Goal: Navigation & Orientation: Understand site structure

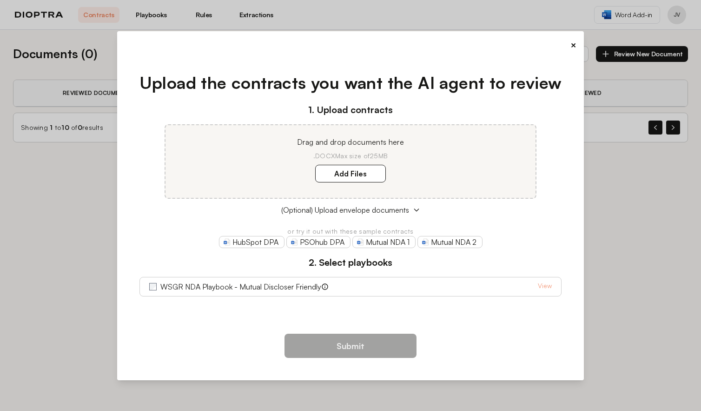
click at [465, 155] on p ".DOCX Max size of 25MB" at bounding box center [351, 155] width 348 height 9
click at [349, 211] on span "(Optional) Upload envelope documents" at bounding box center [345, 209] width 128 height 11
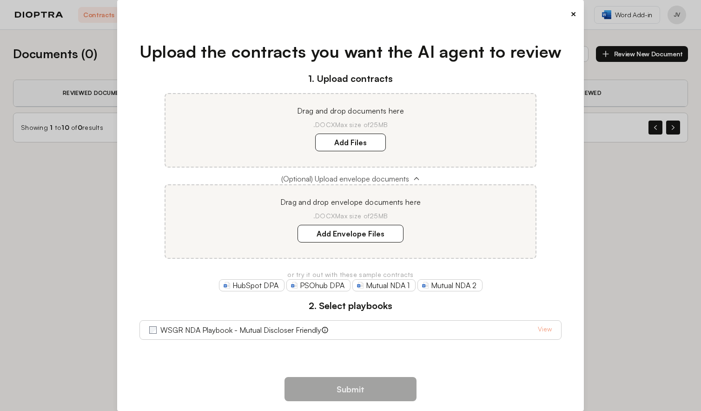
click at [361, 177] on span "(Optional) Upload envelope documents" at bounding box center [345, 178] width 128 height 11
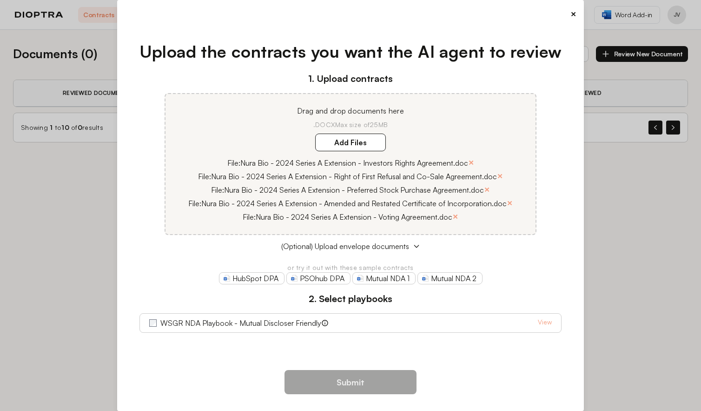
scroll to position [6, 0]
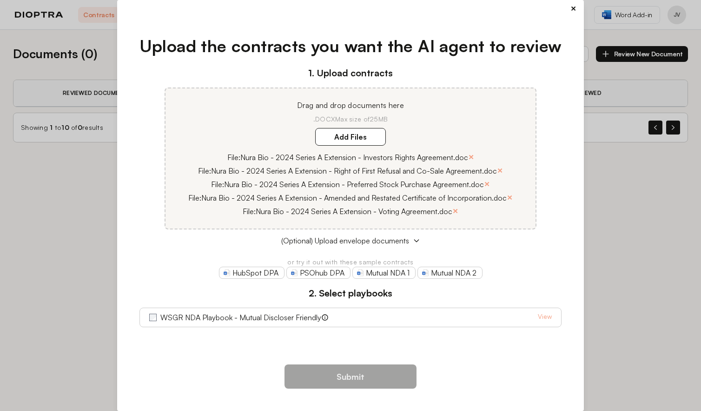
click at [571, 8] on button "×" at bounding box center [574, 8] width 6 height 13
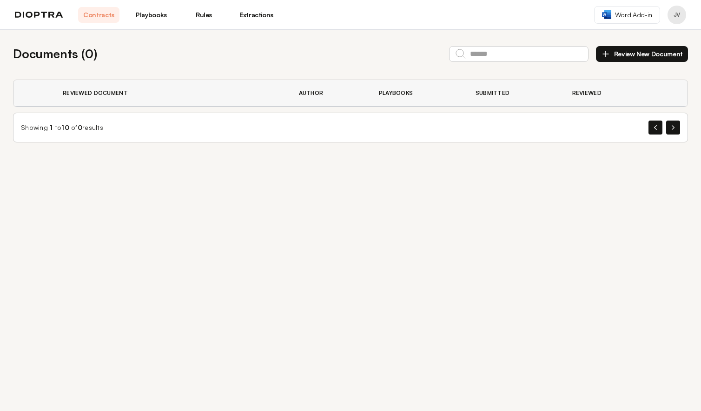
click at [134, 14] on link "Playbooks" at bounding box center [151, 15] width 41 height 16
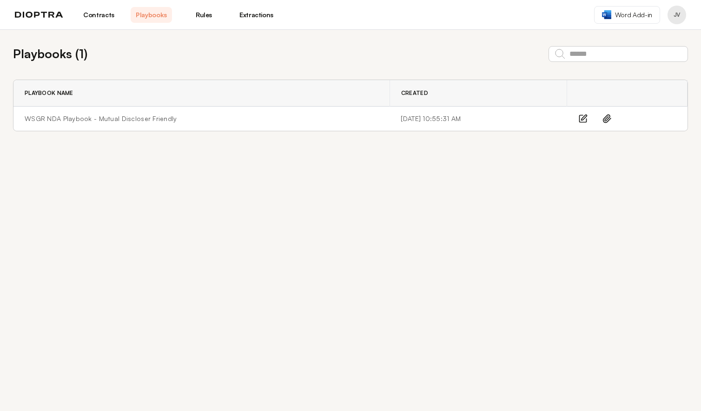
click at [209, 9] on link "Rules" at bounding box center [203, 15] width 41 height 16
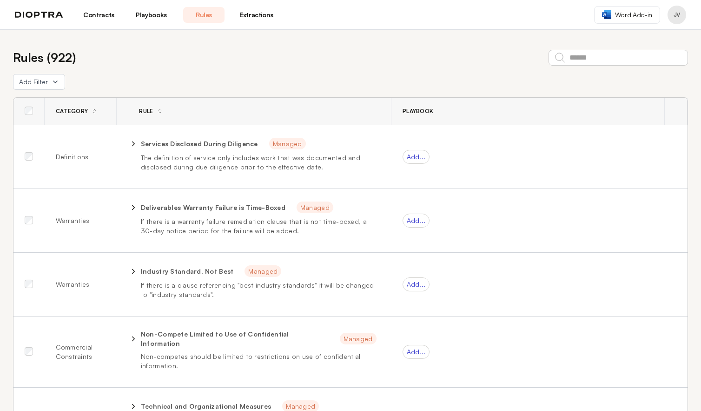
click at [146, 19] on link "Playbooks" at bounding box center [151, 15] width 41 height 16
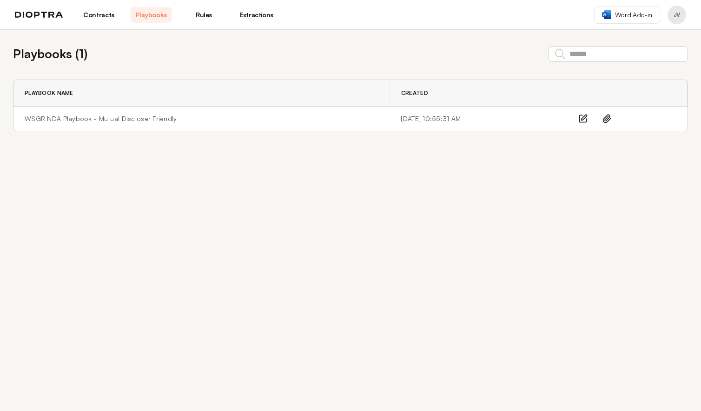
click at [260, 14] on link "Extractions" at bounding box center [256, 15] width 41 height 16
